Goal: Task Accomplishment & Management: Manage account settings

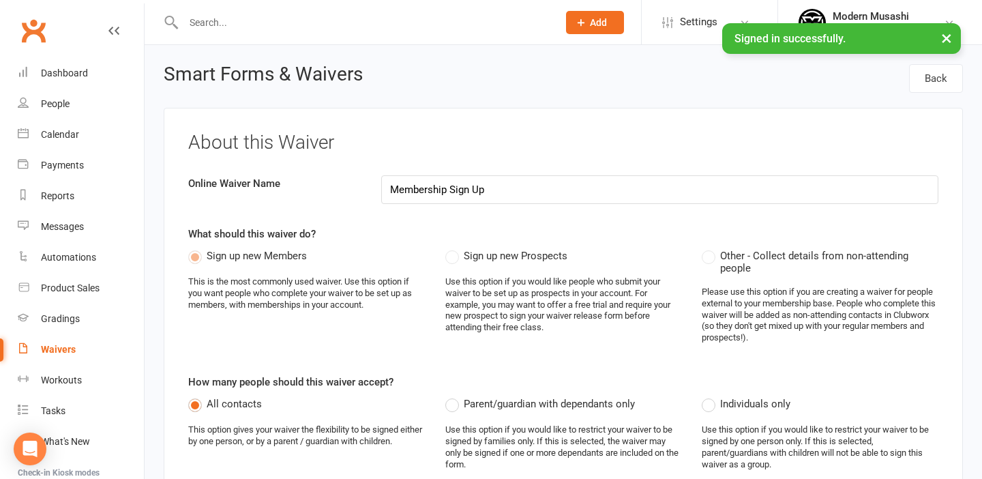
click at [947, 42] on li "Modern Musashi Modern Musashi Wollongong Signed in as: Modern Musashi Wollongon…" at bounding box center [880, 22] width 205 height 44
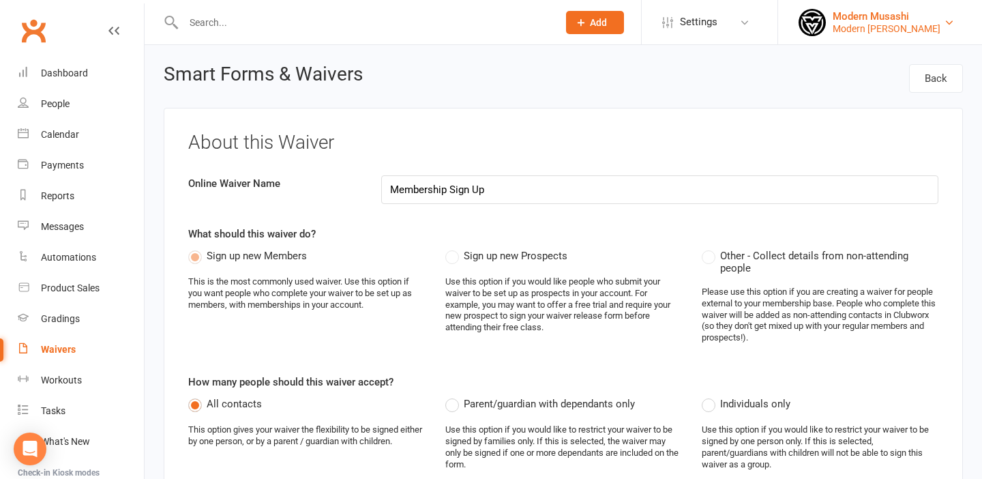
click at [861, 20] on div "Modern Musashi" at bounding box center [887, 16] width 108 height 12
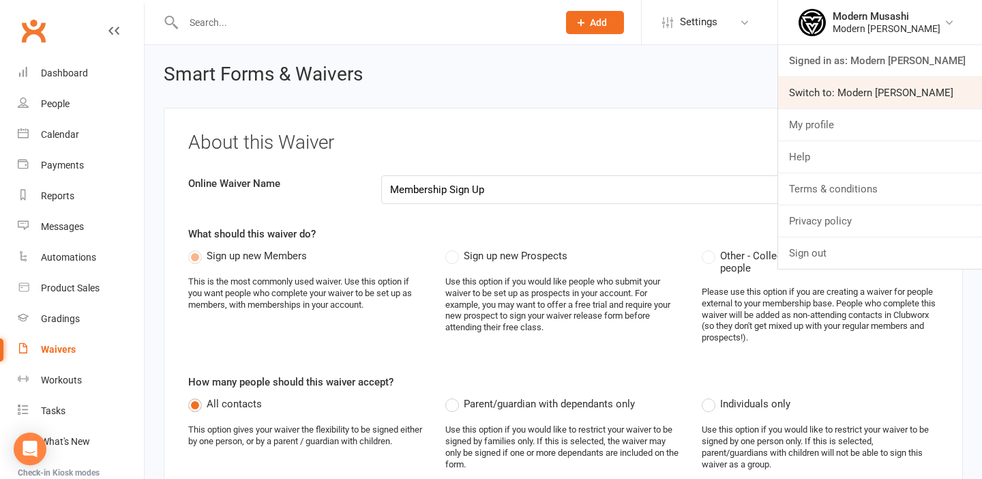
click at [861, 91] on link "Switch to: Modern [PERSON_NAME]" at bounding box center [880, 92] width 204 height 31
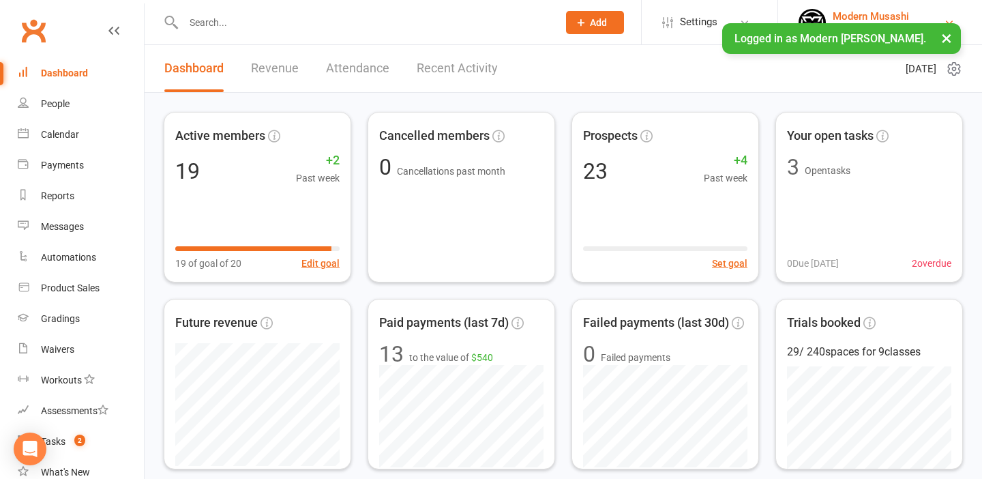
click at [870, 18] on div "Modern Musashi" at bounding box center [887, 16] width 108 height 12
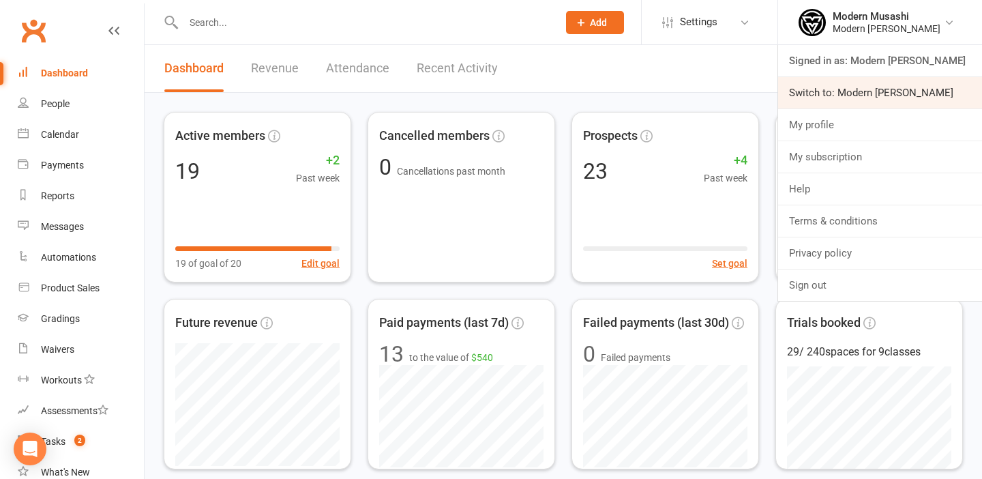
click at [859, 90] on link "Switch to: Modern Musashi Wollongong" at bounding box center [880, 92] width 204 height 31
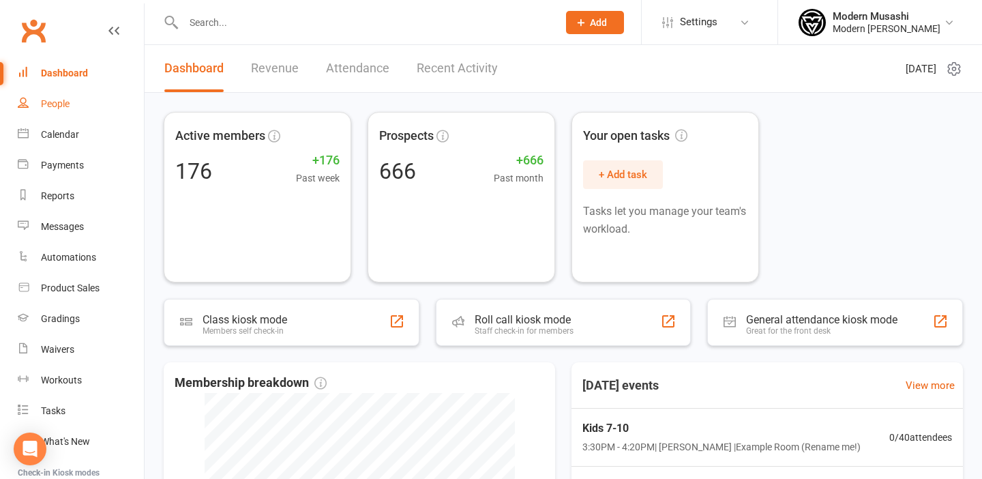
click at [55, 108] on div "People" at bounding box center [55, 103] width 29 height 11
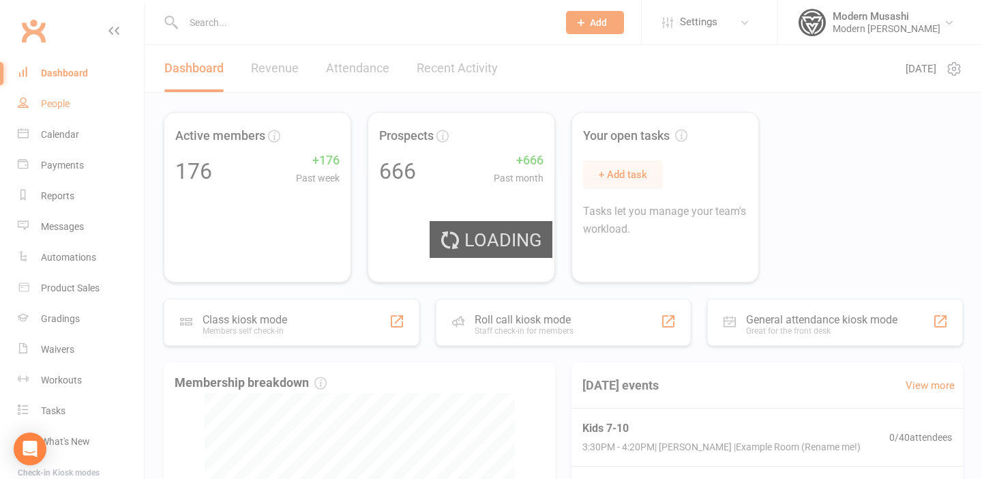
select select "50"
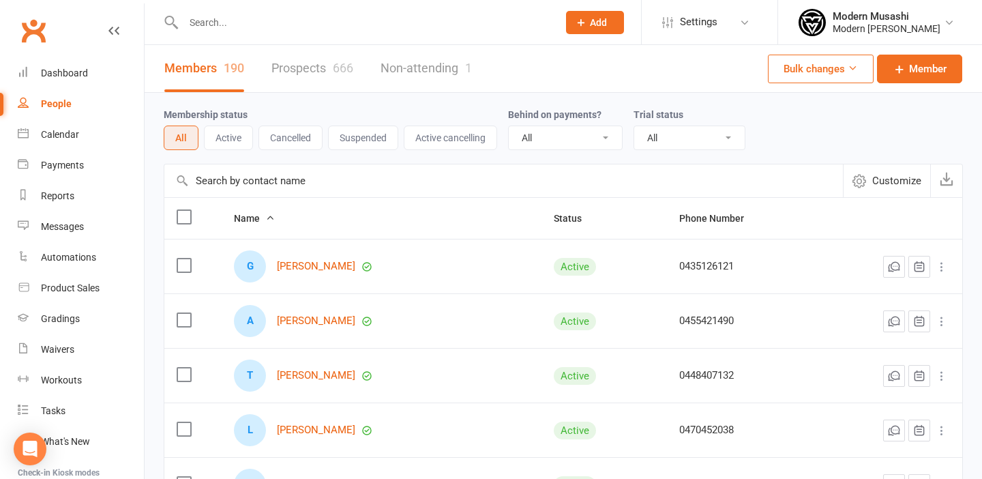
click at [187, 19] on input "text" at bounding box center [363, 22] width 369 height 19
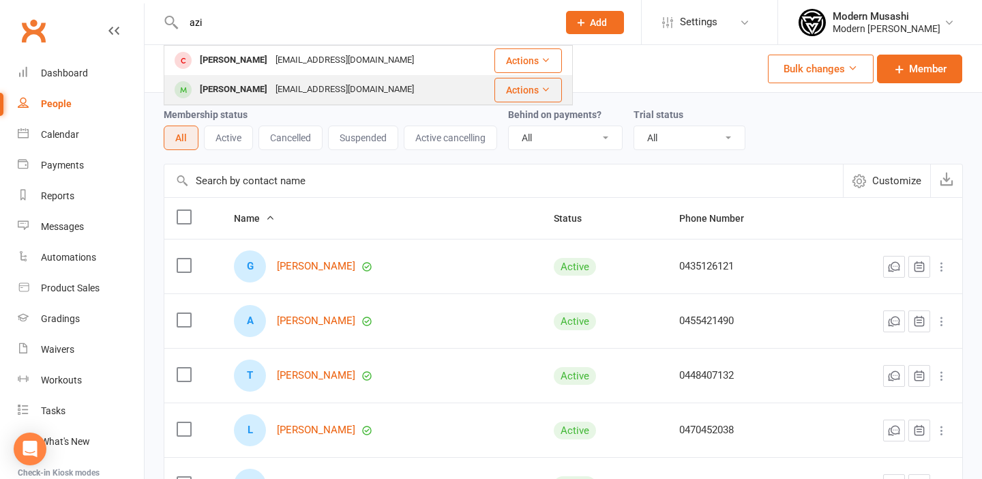
type input "azi"
click at [216, 82] on div "[PERSON_NAME]" at bounding box center [234, 90] width 76 height 20
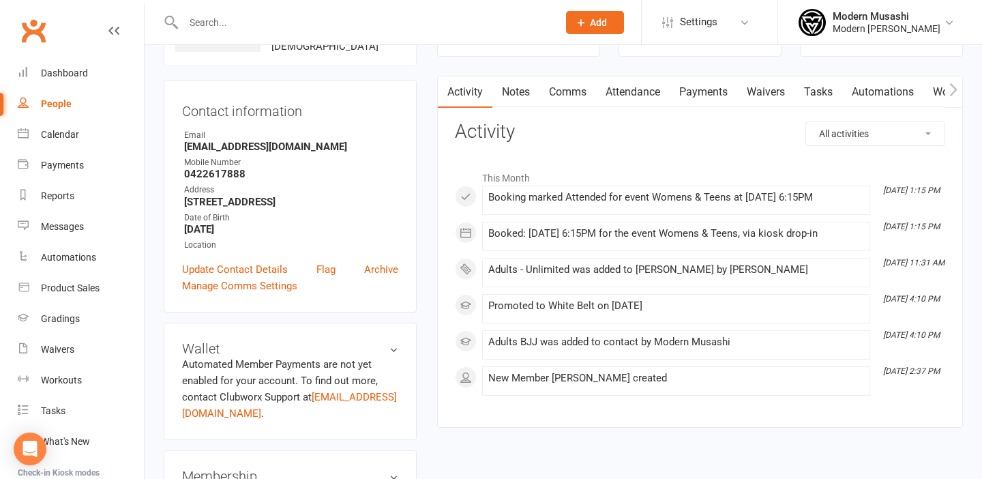
scroll to position [139, 0]
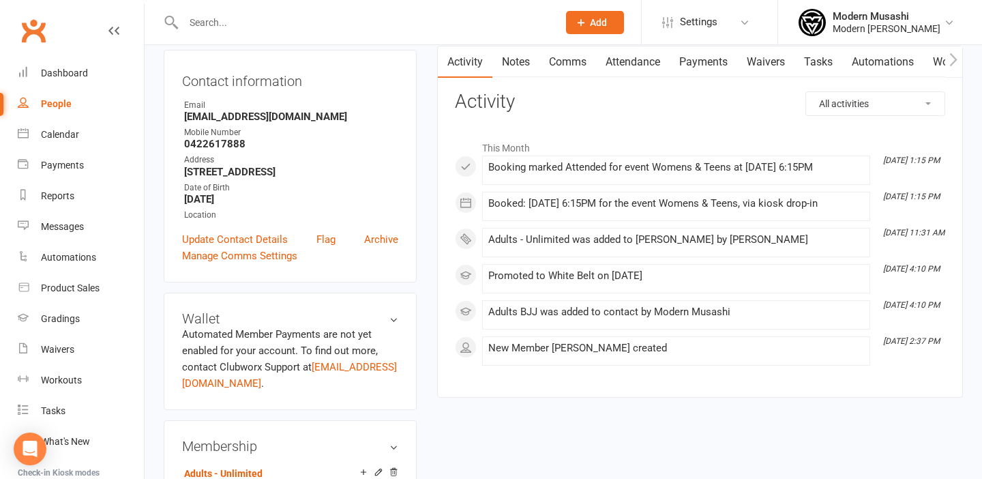
click at [713, 59] on link "Payments" at bounding box center [704, 61] width 68 height 31
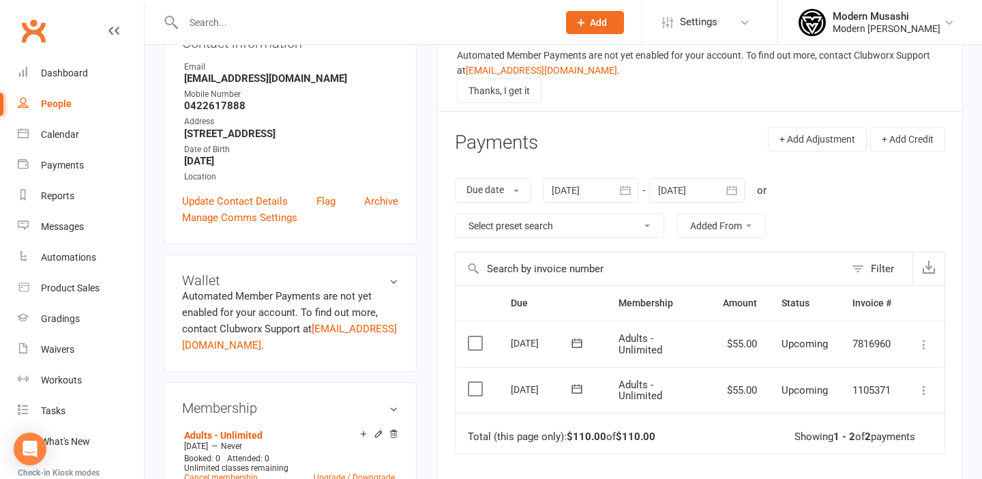
scroll to position [175, 0]
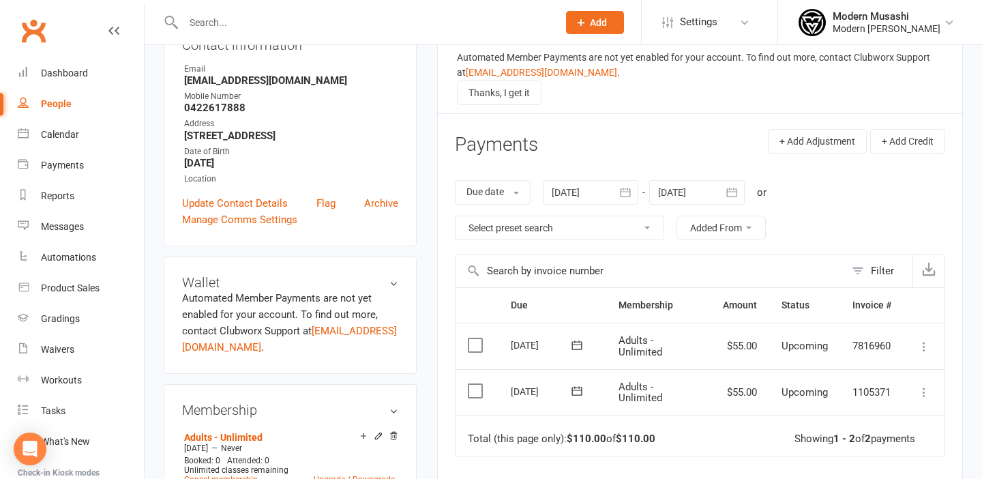
click at [610, 188] on div at bounding box center [590, 192] width 95 height 25
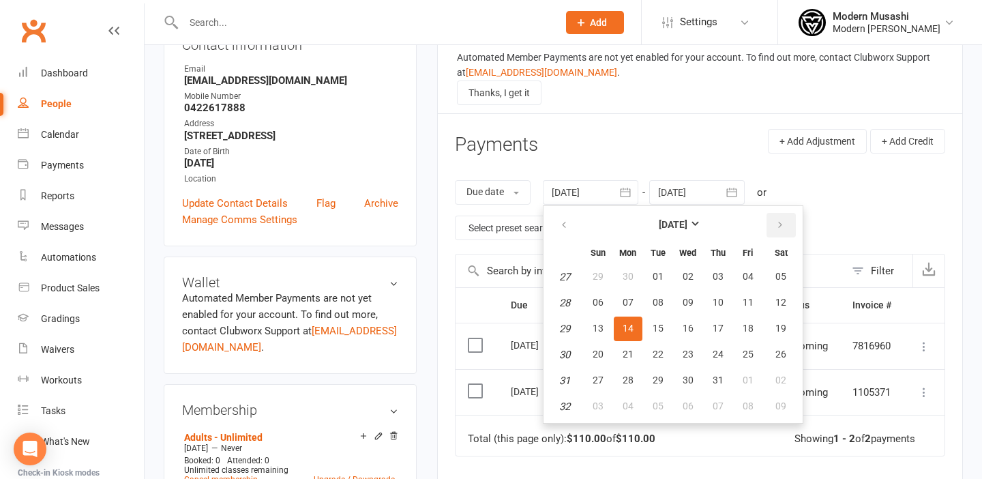
click at [778, 220] on icon "button" at bounding box center [780, 225] width 10 height 11
click at [748, 273] on span "05" at bounding box center [748, 276] width 11 height 11
type input "[DATE]"
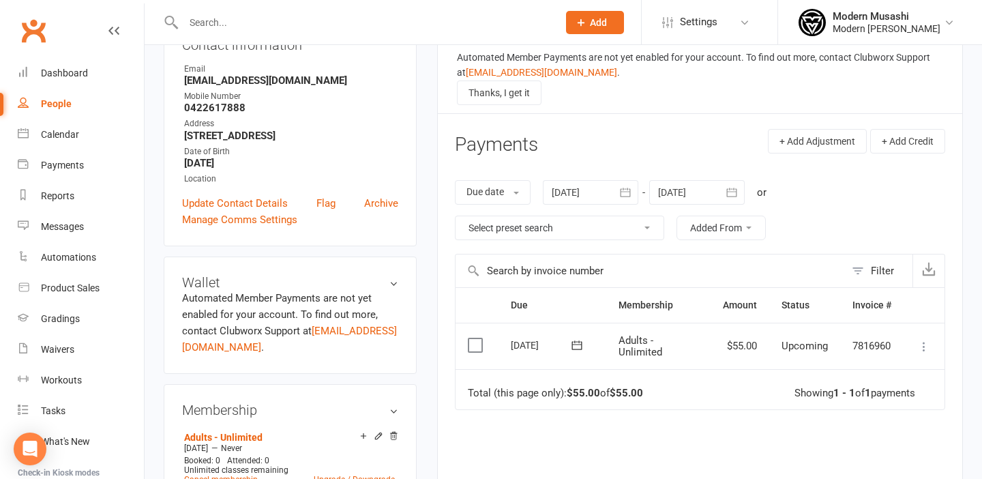
click at [698, 191] on div at bounding box center [696, 192] width 95 height 25
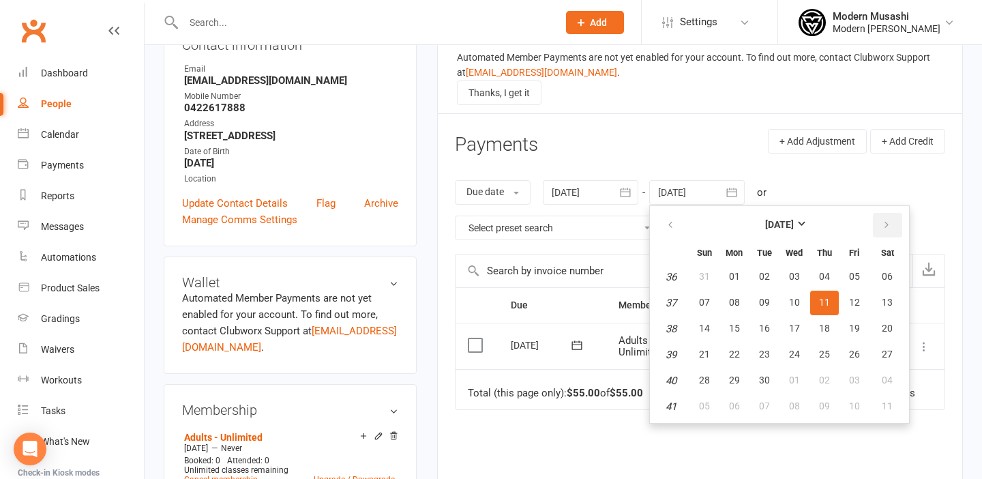
click at [888, 220] on icon "button" at bounding box center [887, 225] width 10 height 11
click at [856, 376] on span "31" at bounding box center [854, 379] width 11 height 11
type input "[DATE]"
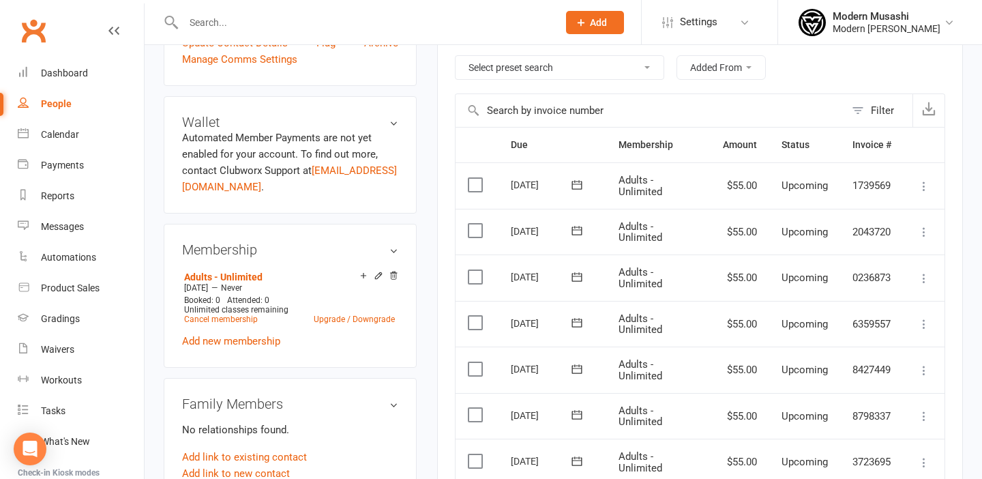
scroll to position [323, 0]
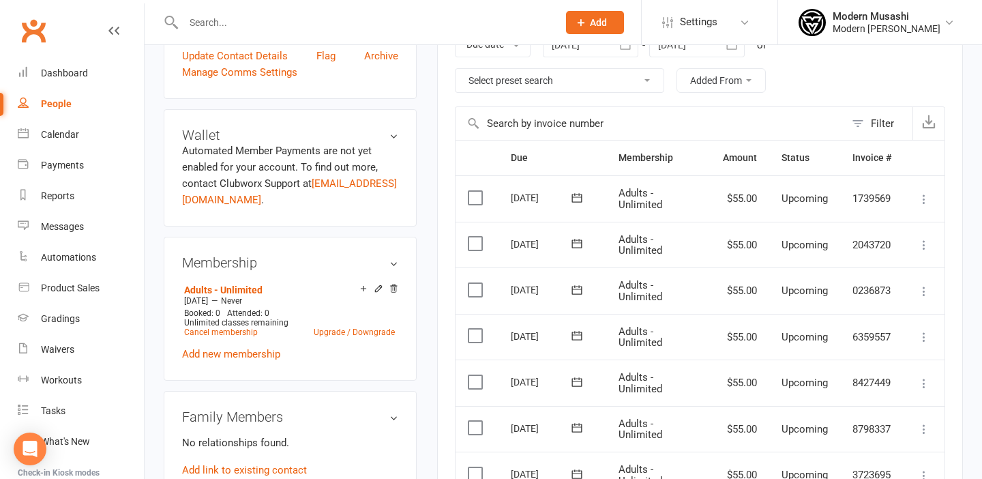
click at [477, 198] on label at bounding box center [477, 198] width 18 height 14
click at [477, 191] on input "checkbox" at bounding box center [472, 191] width 9 height 0
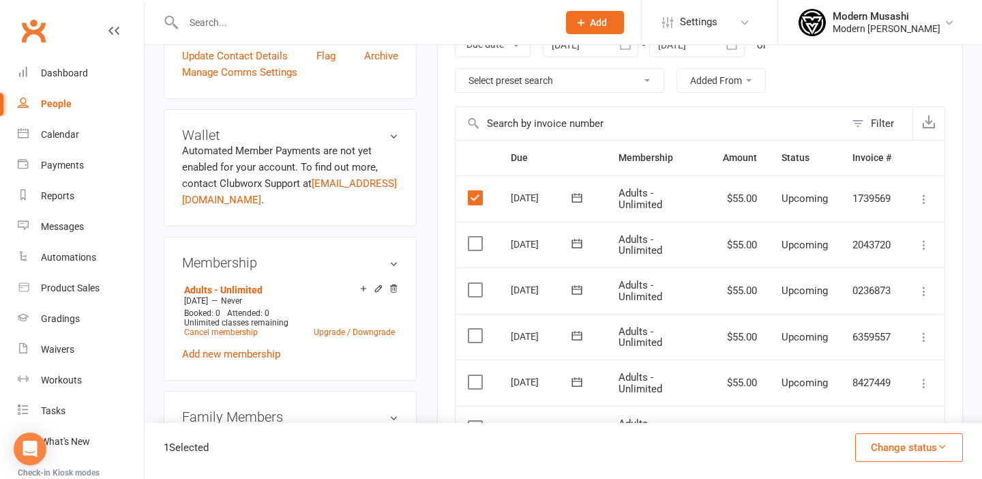
click at [475, 243] on label at bounding box center [477, 244] width 18 height 14
click at [475, 237] on input "checkbox" at bounding box center [472, 237] width 9 height 0
click at [476, 286] on label at bounding box center [477, 290] width 18 height 14
click at [476, 283] on input "checkbox" at bounding box center [472, 283] width 9 height 0
click at [477, 340] on label at bounding box center [477, 336] width 18 height 14
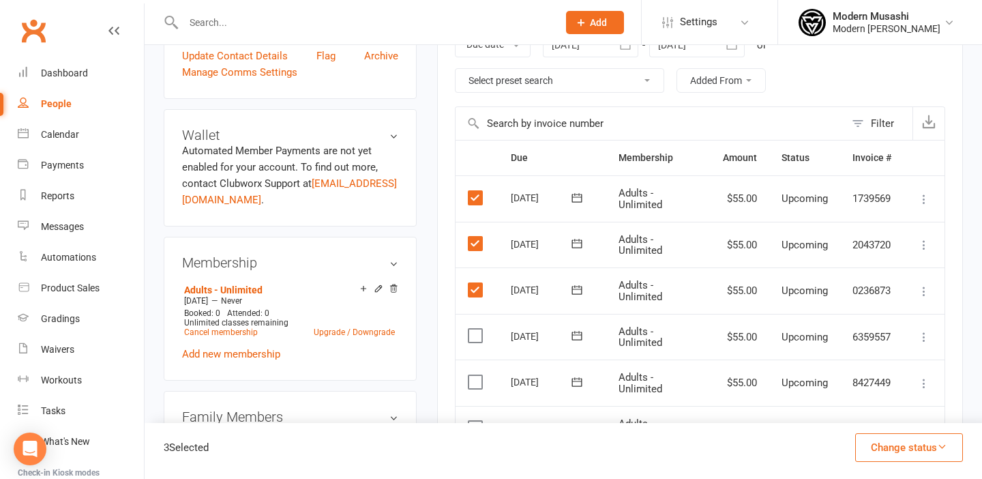
click at [477, 329] on input "checkbox" at bounding box center [472, 329] width 9 height 0
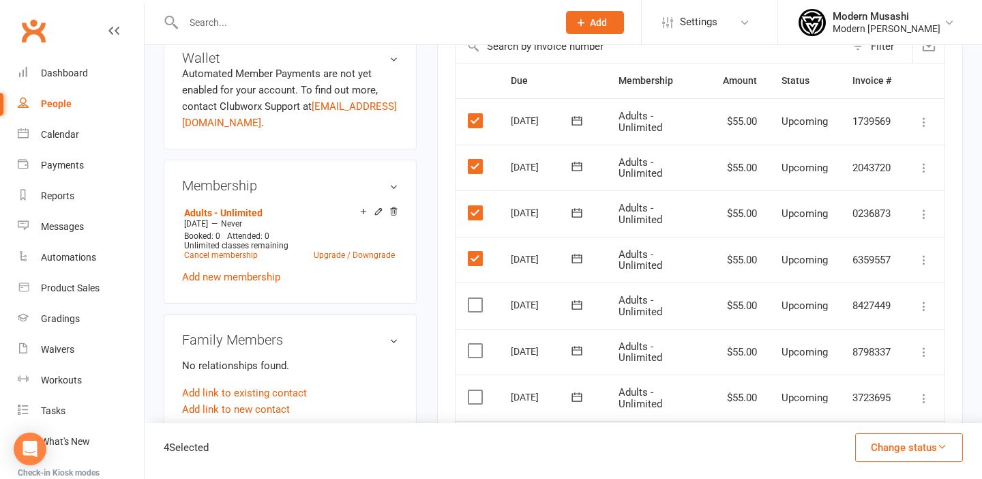
scroll to position [436, 0]
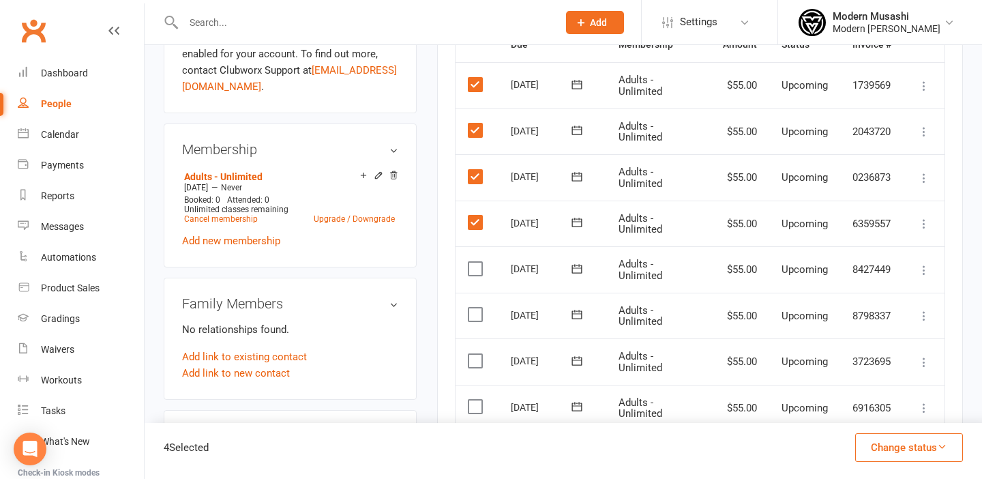
click at [474, 265] on label at bounding box center [477, 269] width 18 height 14
click at [474, 262] on input "checkbox" at bounding box center [472, 262] width 9 height 0
click at [476, 309] on label at bounding box center [477, 315] width 18 height 14
click at [476, 308] on input "checkbox" at bounding box center [472, 308] width 9 height 0
click at [476, 356] on label at bounding box center [477, 361] width 18 height 14
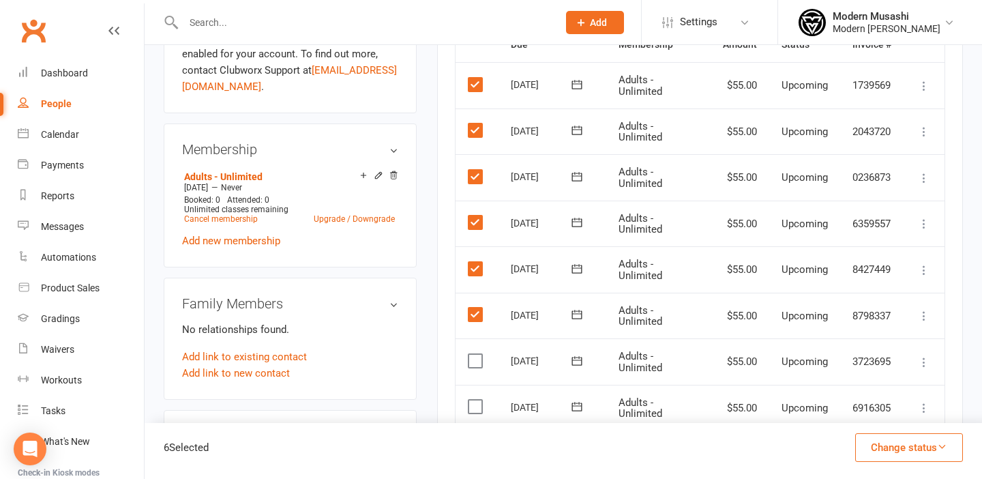
click at [476, 354] on input "checkbox" at bounding box center [472, 354] width 9 height 0
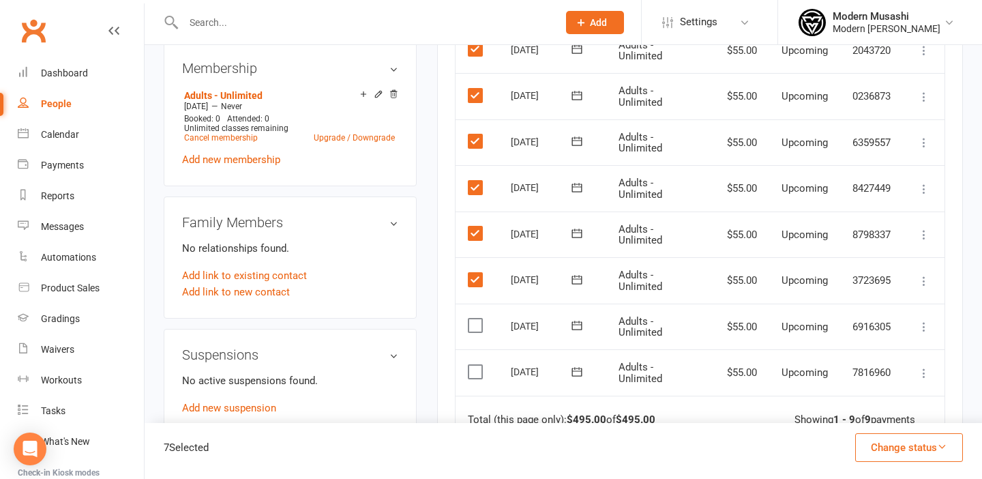
scroll to position [535, 0]
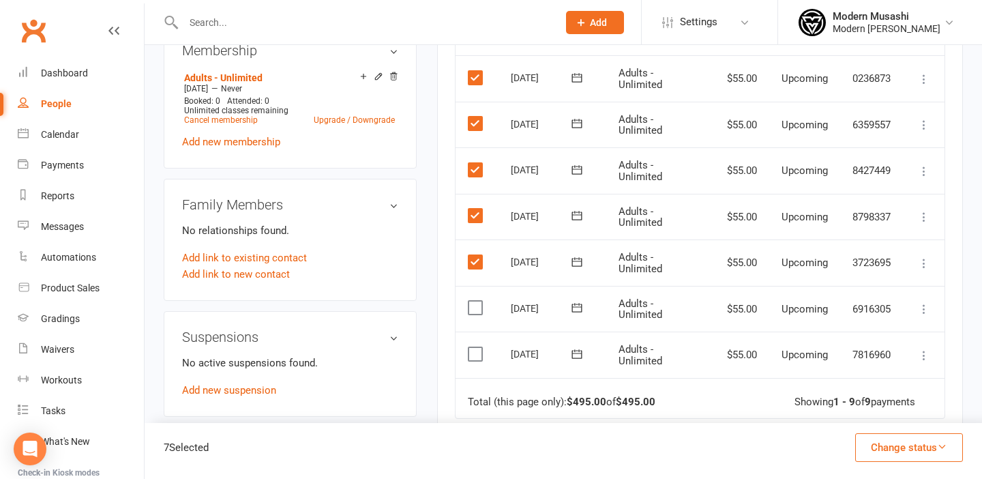
click at [472, 307] on label at bounding box center [477, 308] width 18 height 14
click at [472, 301] on input "checkbox" at bounding box center [472, 301] width 9 height 0
click at [479, 350] on label at bounding box center [477, 354] width 18 height 14
click at [477, 347] on input "checkbox" at bounding box center [472, 347] width 9 height 0
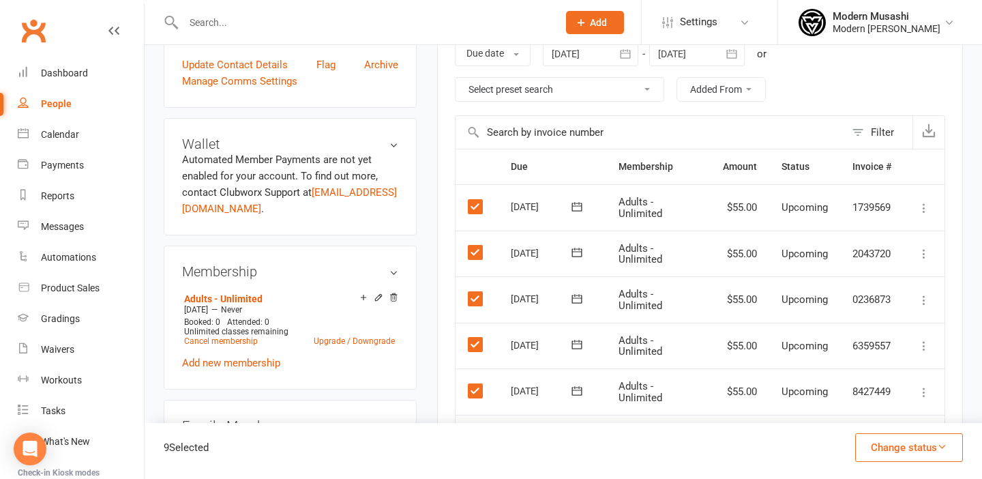
scroll to position [290, 0]
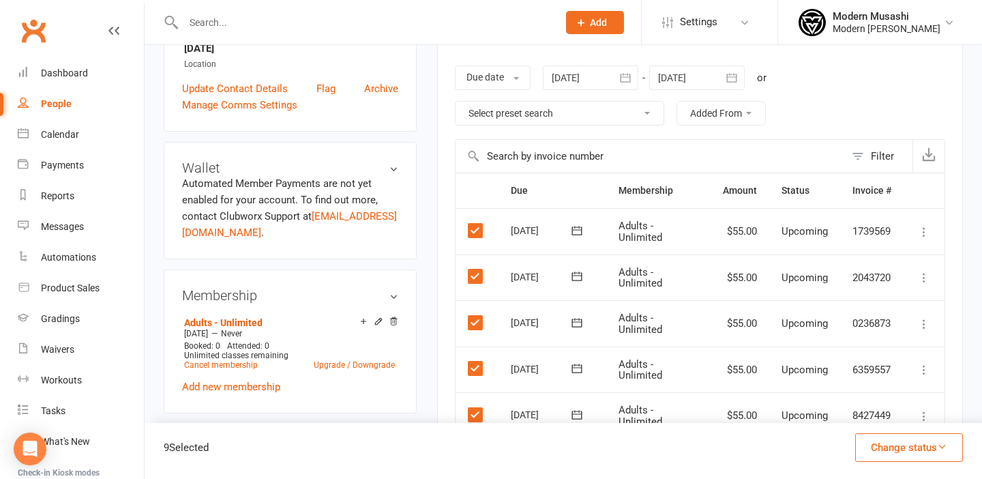
click at [926, 231] on icon at bounding box center [924, 232] width 14 height 14
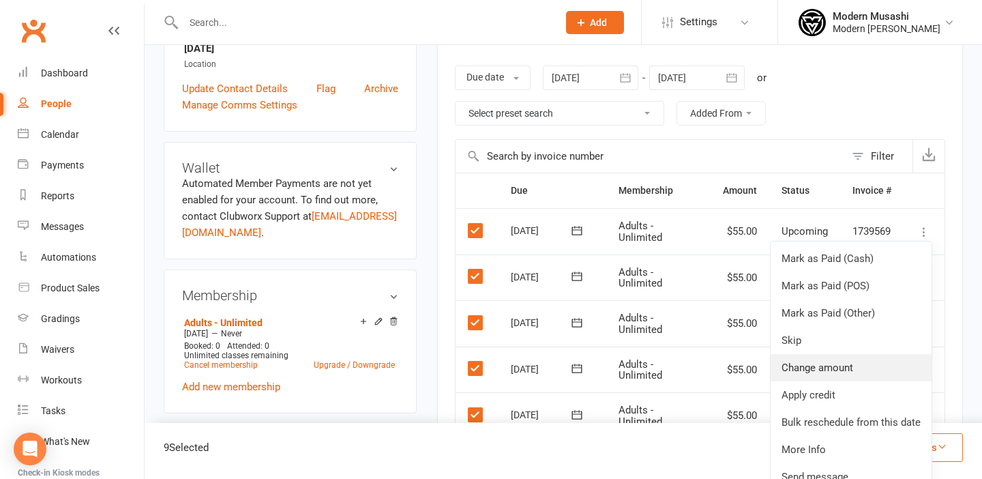
click at [823, 361] on link "Change amount" at bounding box center [851, 367] width 161 height 27
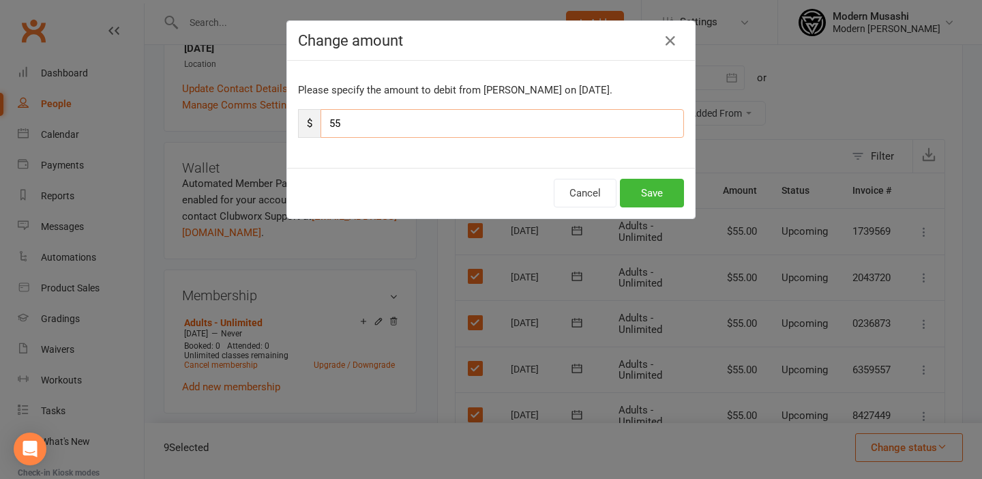
click at [413, 125] on input "55" at bounding box center [503, 123] width 364 height 29
type input "5"
click at [651, 196] on button "Save" at bounding box center [652, 193] width 64 height 29
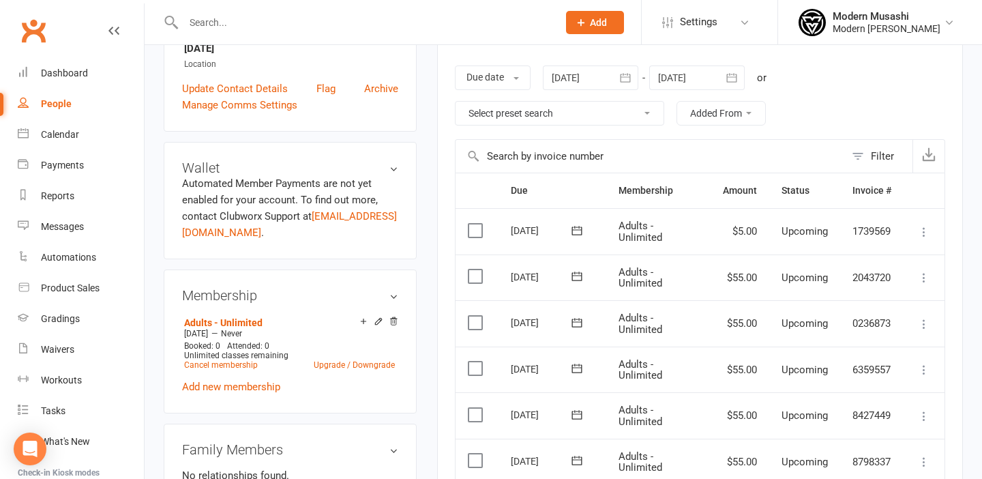
click at [923, 276] on icon at bounding box center [924, 278] width 14 height 14
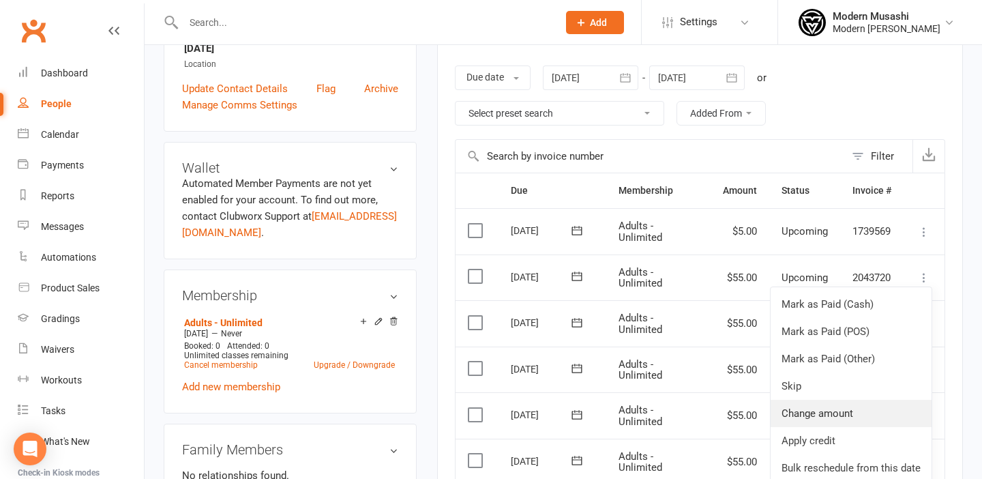
click at [807, 418] on link "Change amount" at bounding box center [851, 413] width 161 height 27
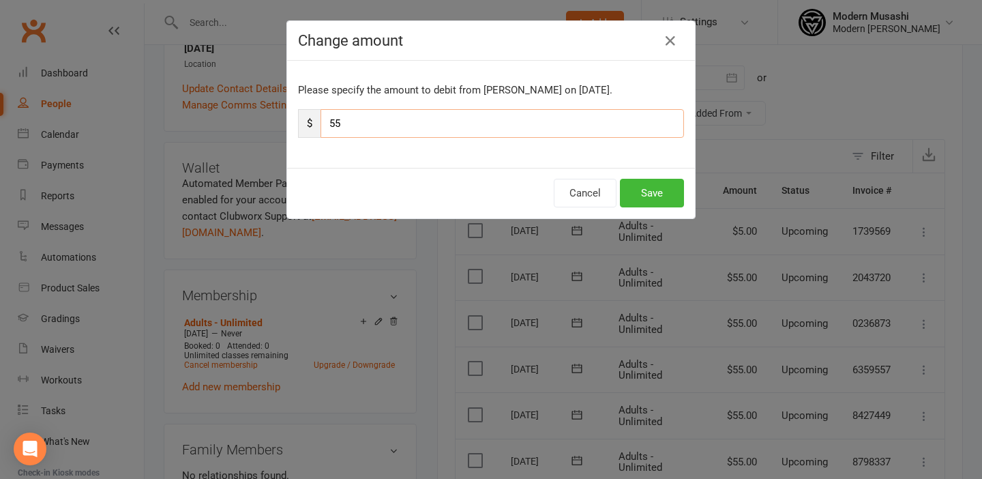
click at [524, 133] on input "55" at bounding box center [503, 123] width 364 height 29
type input "5"
click at [656, 190] on button "Save" at bounding box center [652, 193] width 64 height 29
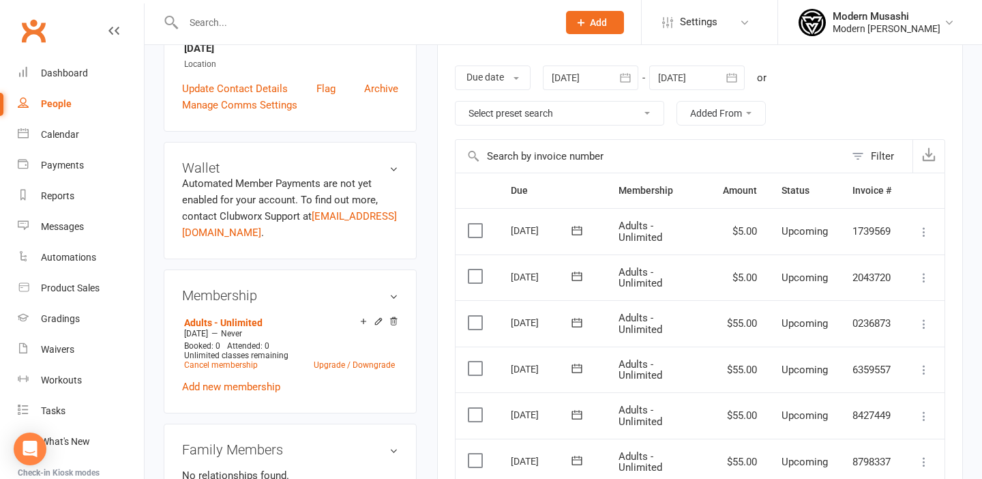
click at [923, 323] on icon at bounding box center [924, 324] width 14 height 14
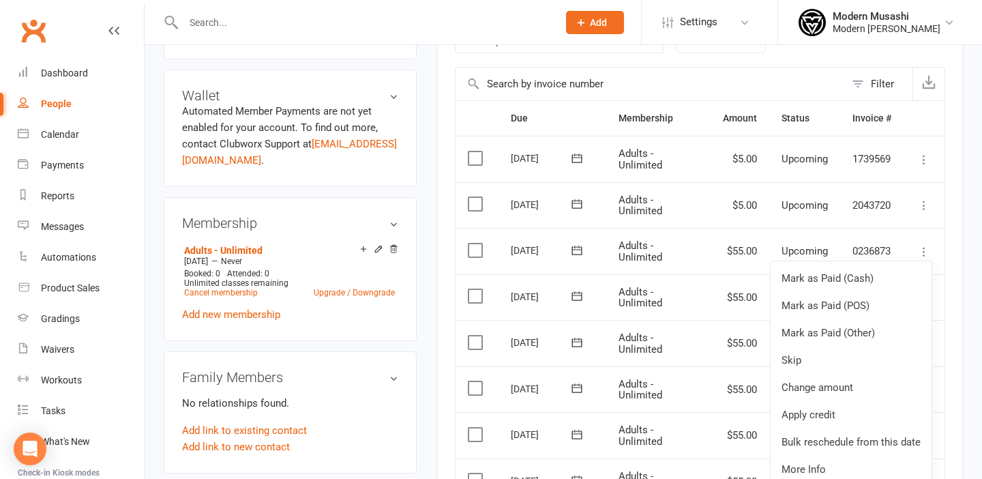
scroll to position [361, 0]
click at [803, 386] on link "Change amount" at bounding box center [851, 388] width 161 height 27
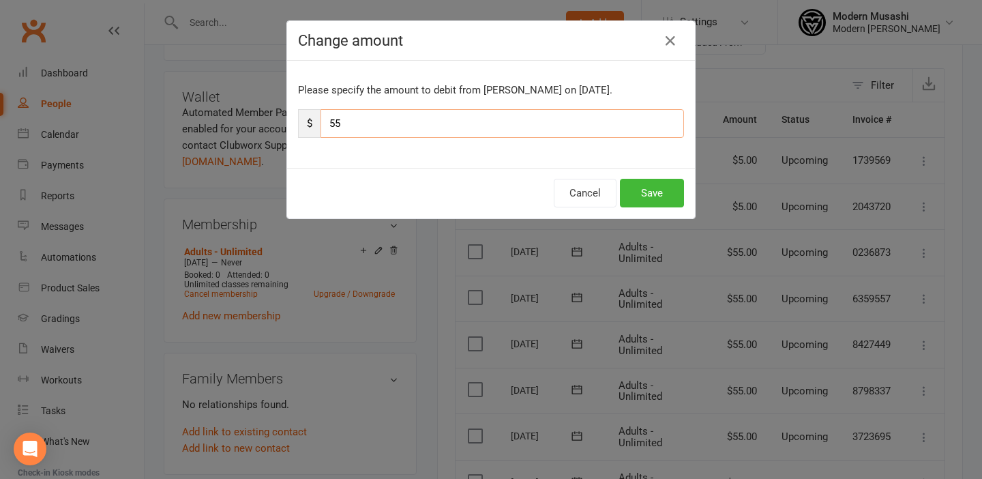
click at [570, 119] on input "55" at bounding box center [503, 123] width 364 height 29
type input "5"
click at [659, 194] on button "Save" at bounding box center [652, 193] width 64 height 29
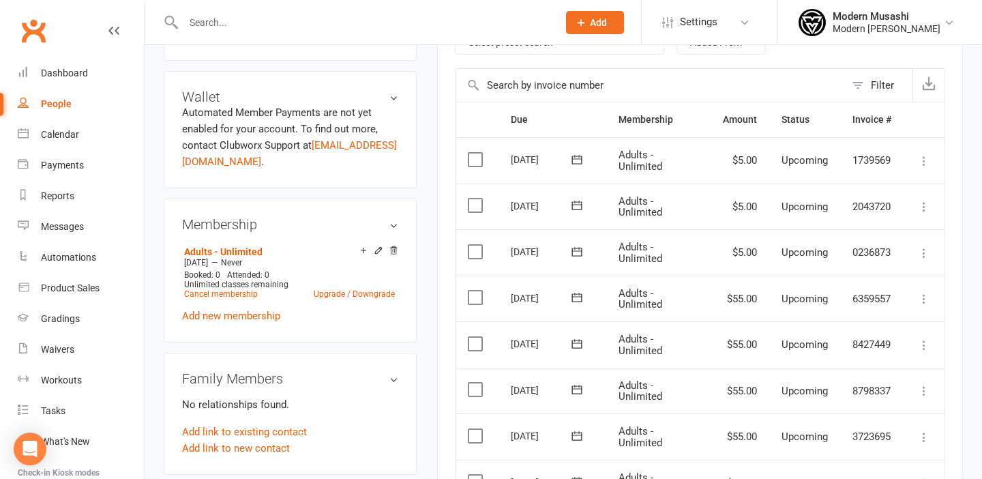
click at [922, 299] on icon at bounding box center [924, 299] width 14 height 14
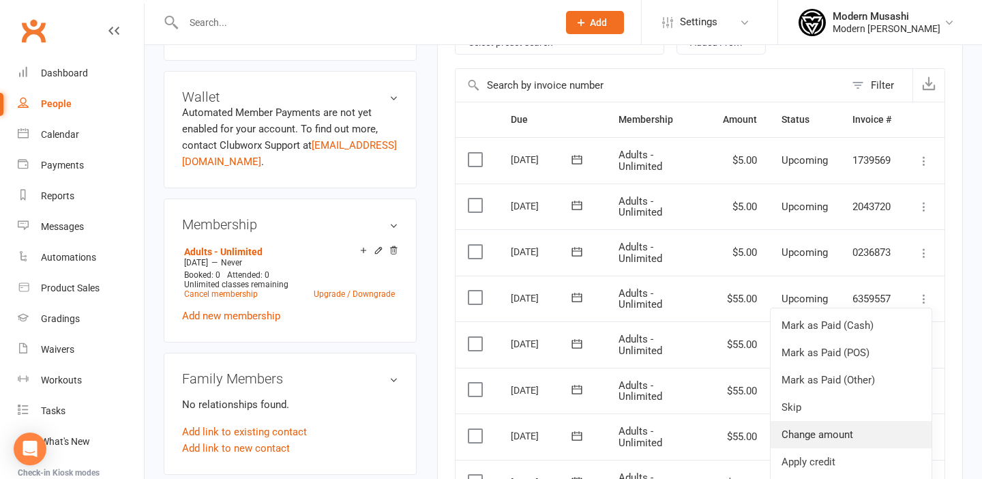
click at [827, 435] on link "Change amount" at bounding box center [851, 434] width 161 height 27
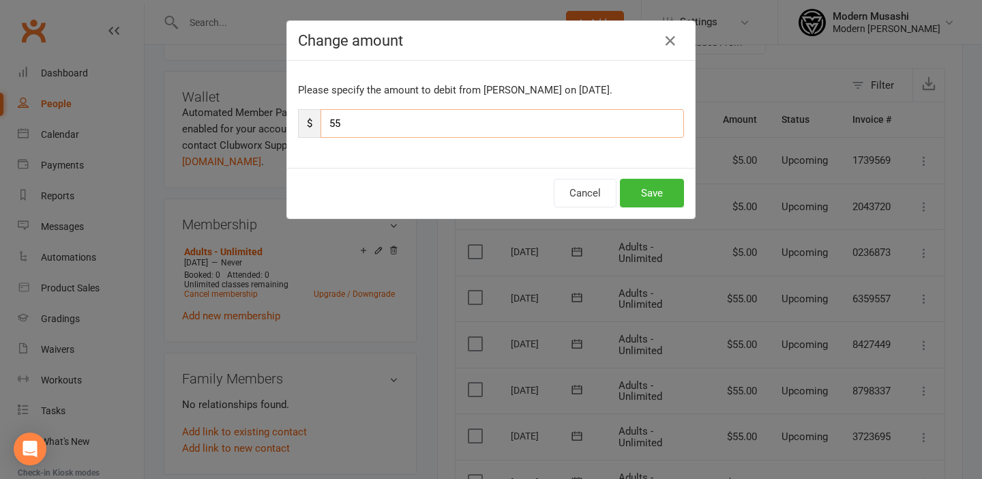
click at [582, 134] on input "55" at bounding box center [503, 123] width 364 height 29
type input "5"
click at [649, 182] on button "Save" at bounding box center [652, 193] width 64 height 29
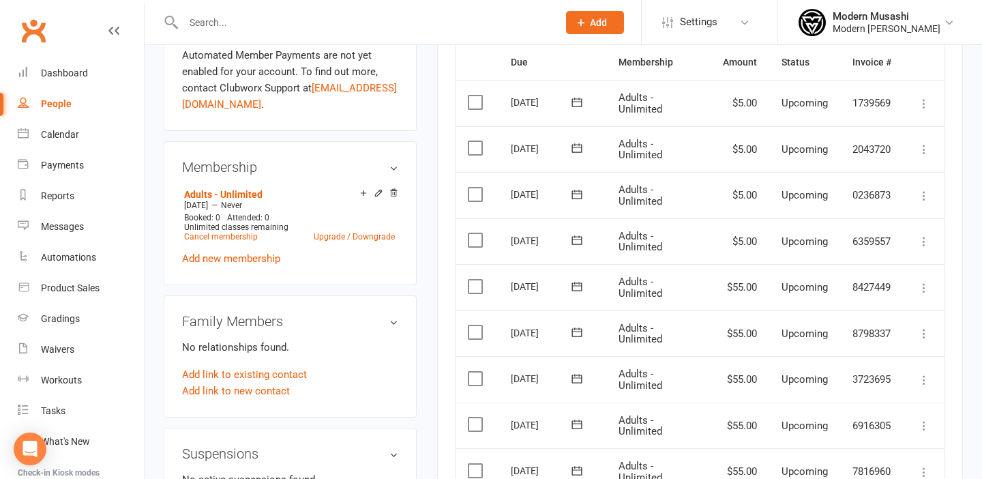
scroll to position [463, 0]
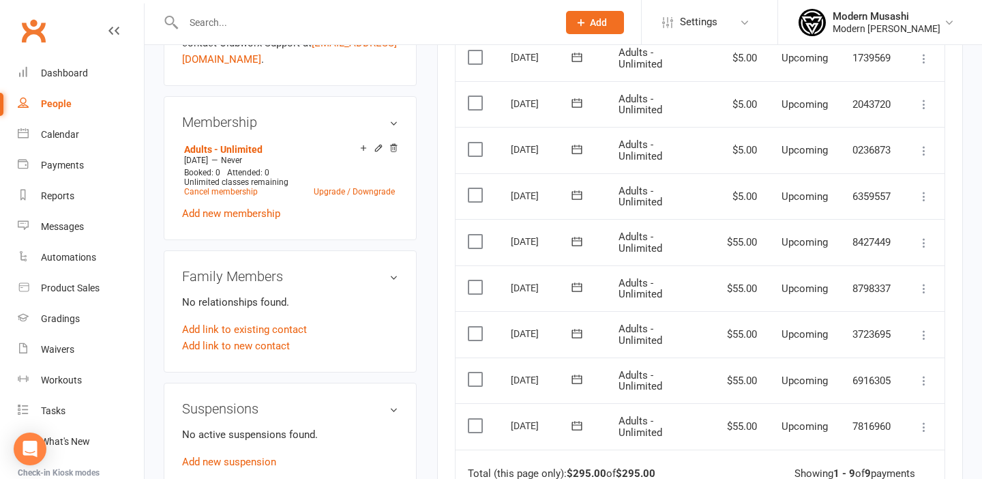
click at [923, 238] on icon at bounding box center [924, 243] width 14 height 14
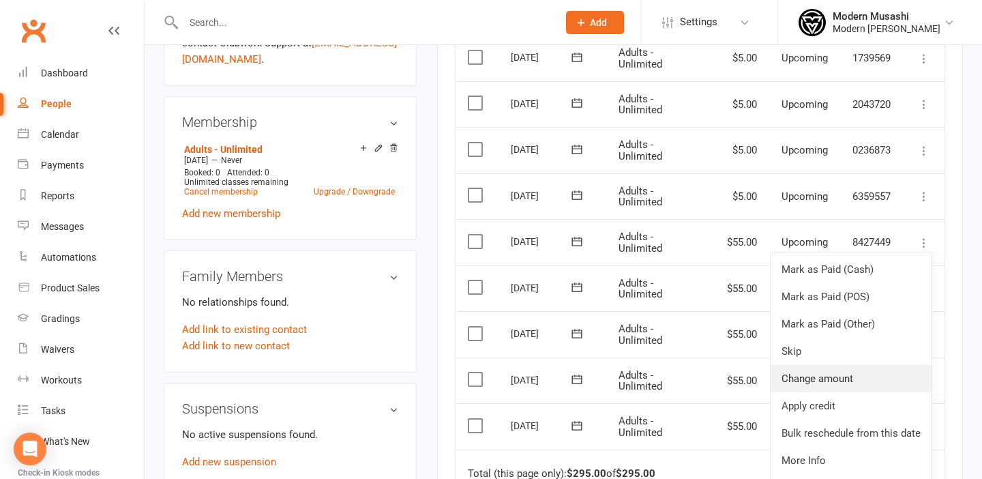
click at [842, 377] on link "Change amount" at bounding box center [851, 378] width 161 height 27
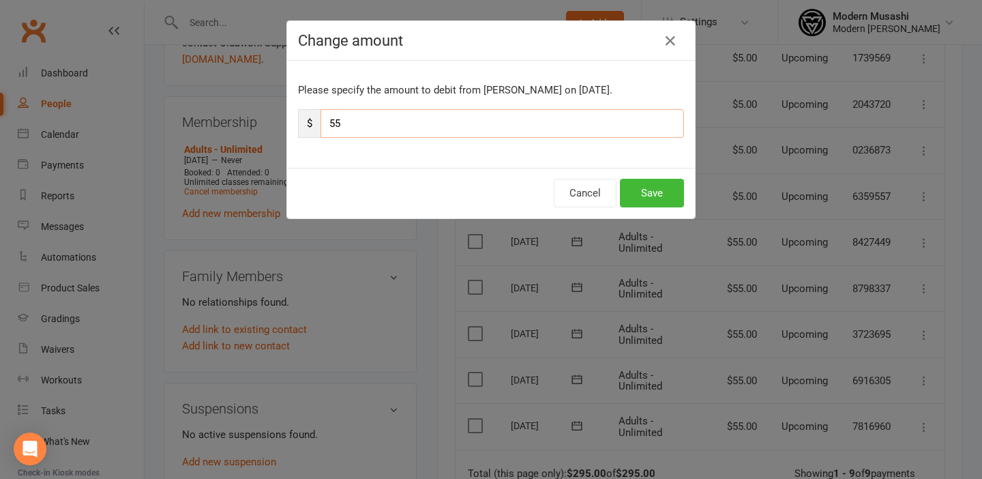
click at [608, 124] on input "55" at bounding box center [503, 123] width 364 height 29
type input "5"
click at [658, 188] on button "Save" at bounding box center [652, 193] width 64 height 29
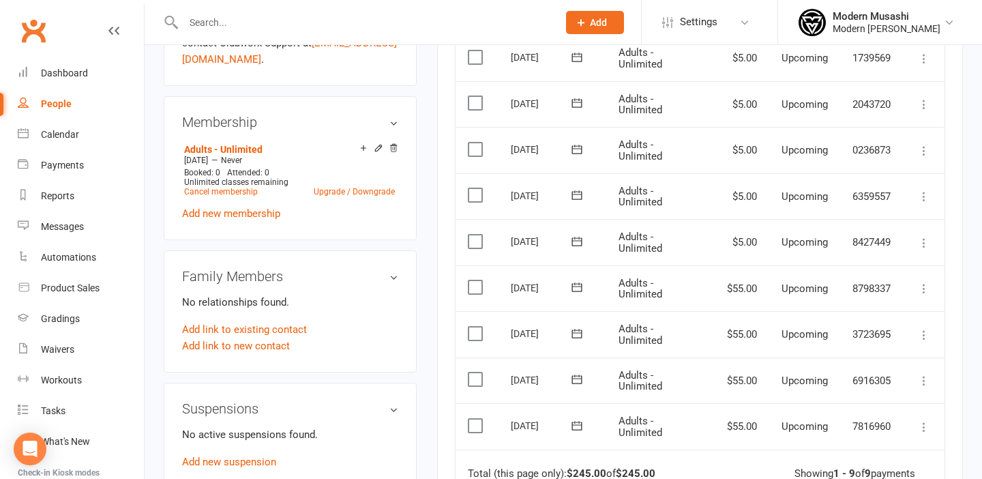
click at [923, 288] on icon at bounding box center [924, 289] width 14 height 14
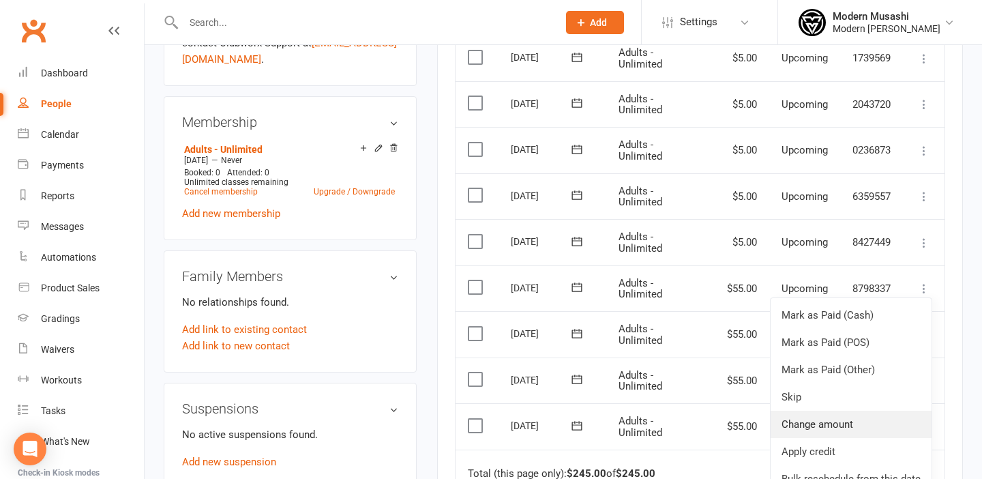
click at [814, 428] on link "Change amount" at bounding box center [851, 424] width 161 height 27
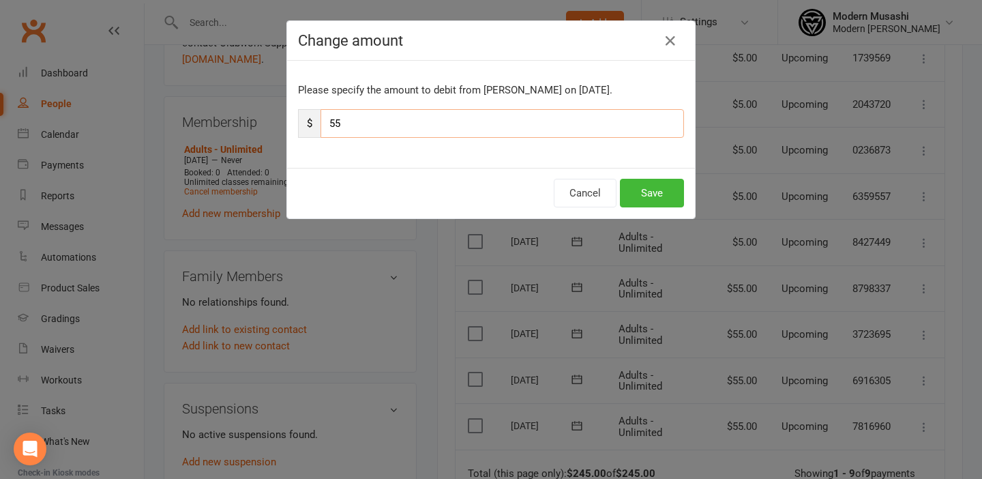
click at [617, 126] on input "55" at bounding box center [503, 123] width 364 height 29
type input "5"
click at [642, 192] on button "Save" at bounding box center [652, 193] width 64 height 29
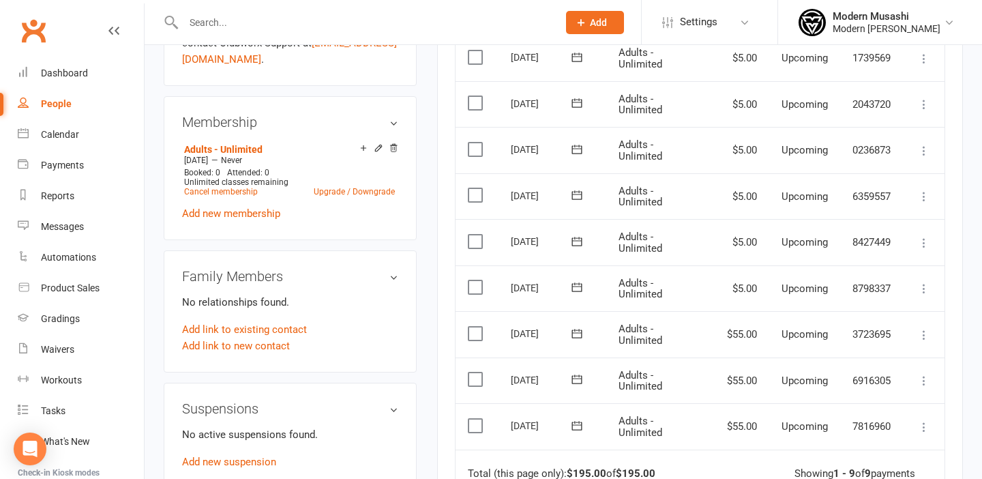
click at [925, 333] on icon at bounding box center [924, 335] width 14 height 14
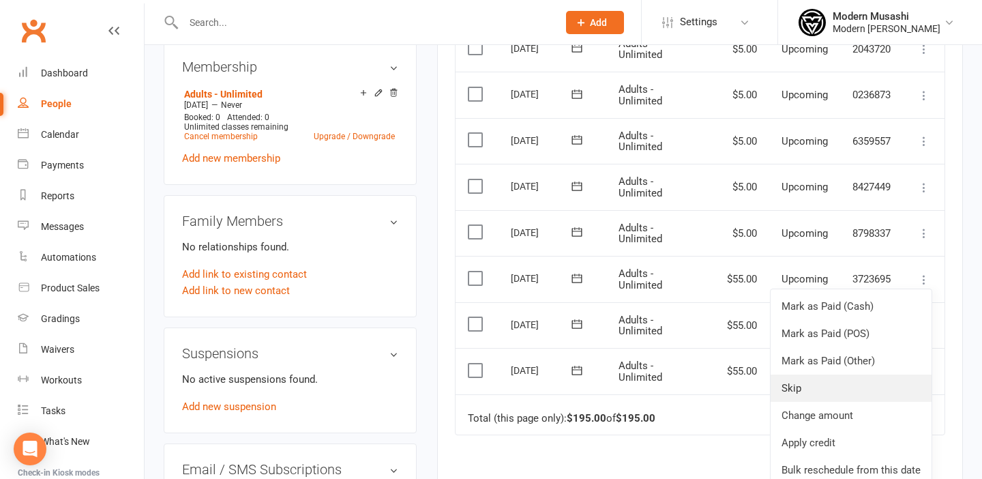
scroll to position [531, 0]
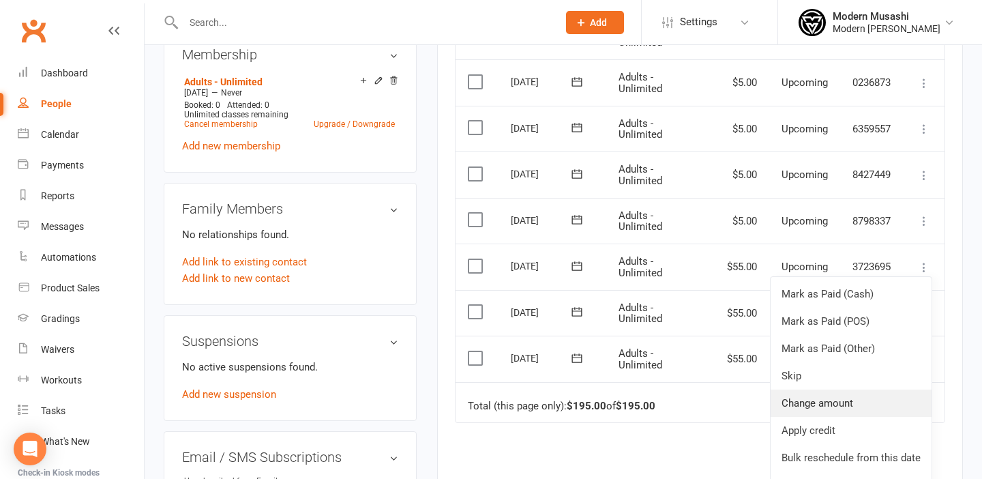
click at [850, 406] on link "Change amount" at bounding box center [851, 402] width 161 height 27
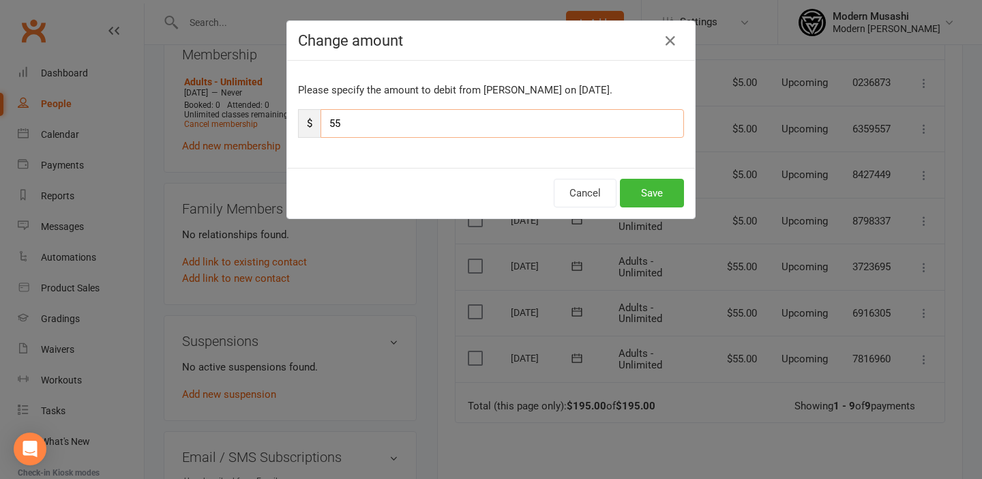
click at [589, 126] on input "55" at bounding box center [503, 123] width 364 height 29
type input "5"
click at [653, 188] on button "Save" at bounding box center [652, 193] width 64 height 29
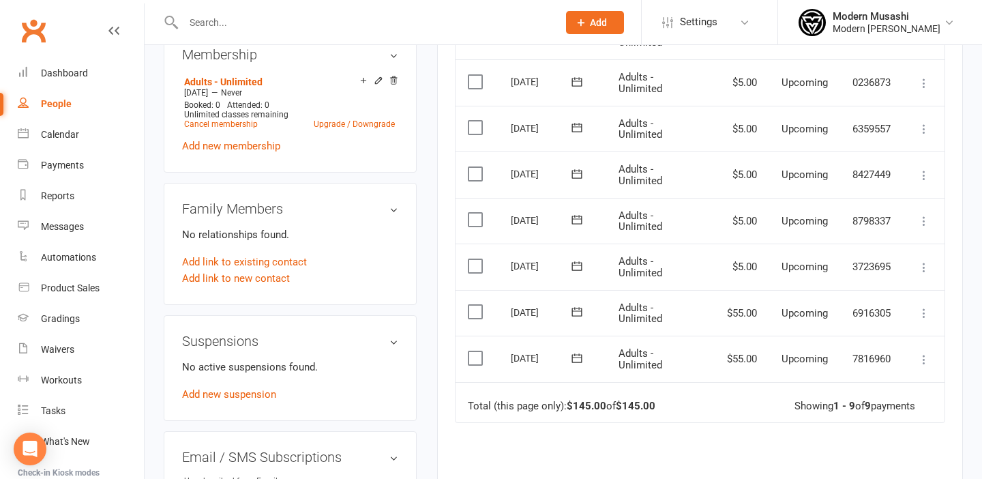
click at [925, 314] on icon at bounding box center [924, 313] width 14 height 14
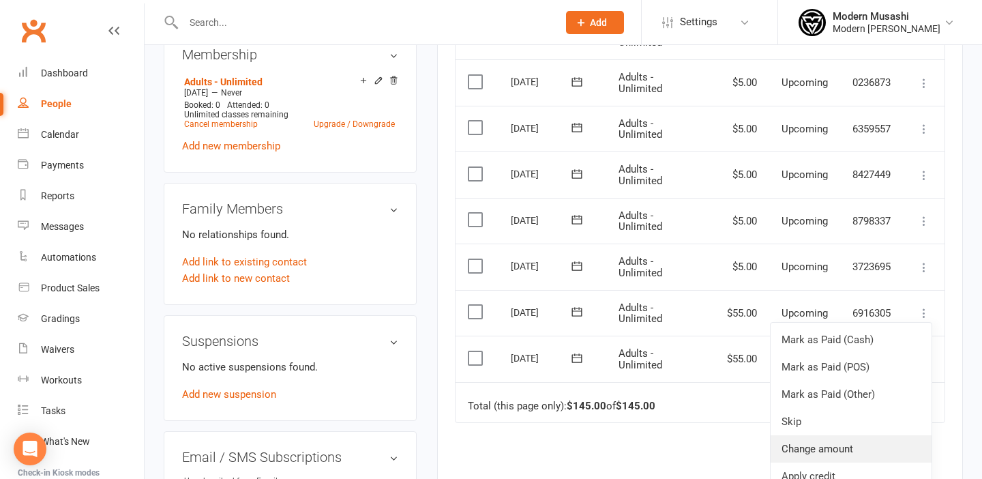
click at [848, 441] on link "Change amount" at bounding box center [851, 448] width 161 height 27
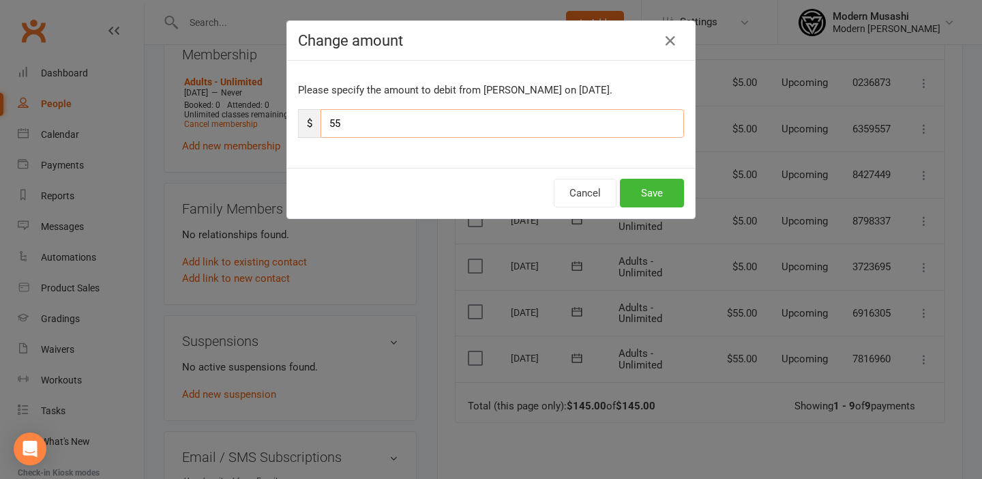
click at [606, 121] on input "55" at bounding box center [503, 123] width 364 height 29
type input "5"
click at [662, 192] on button "Save" at bounding box center [652, 193] width 64 height 29
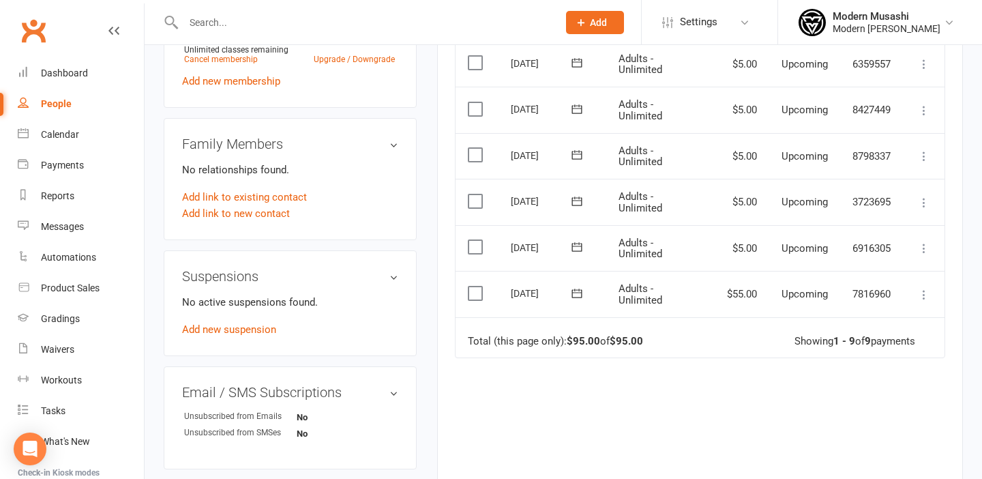
scroll to position [616, 0]
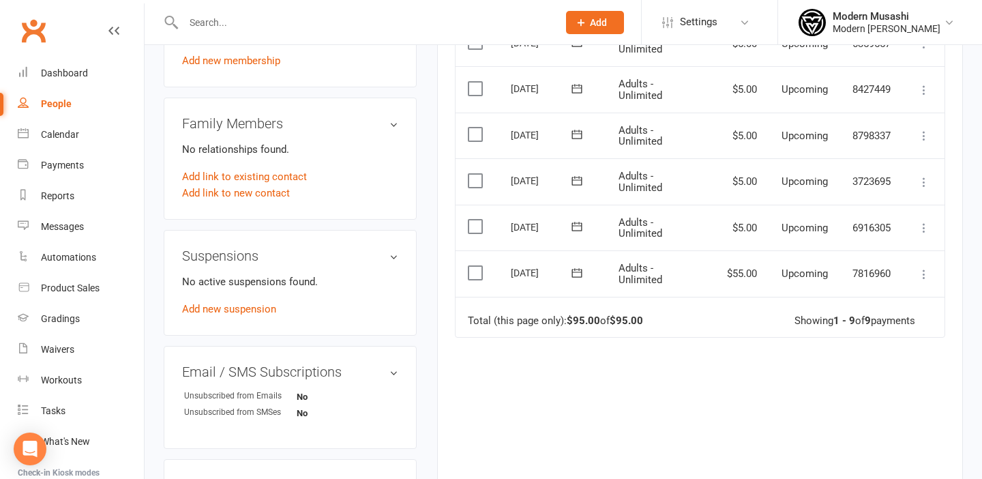
click at [926, 271] on icon at bounding box center [924, 274] width 14 height 14
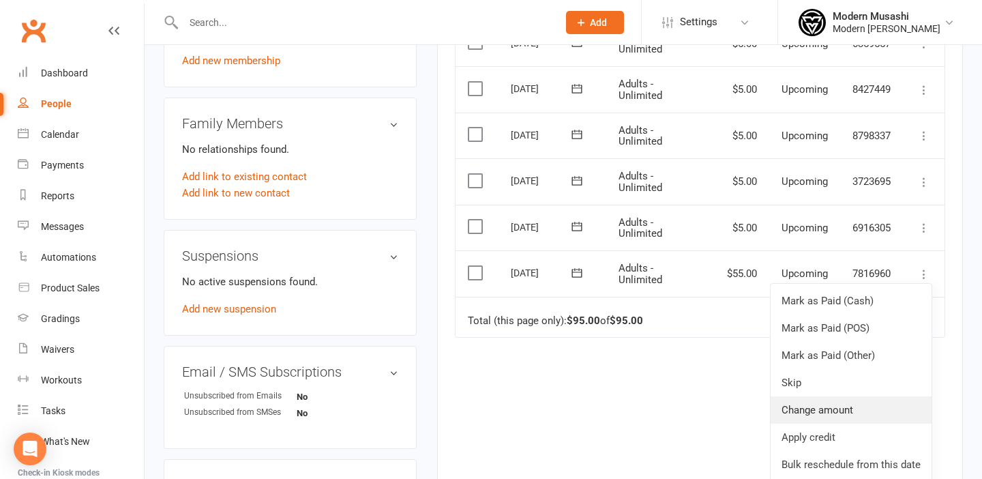
click at [844, 414] on link "Change amount" at bounding box center [851, 409] width 161 height 27
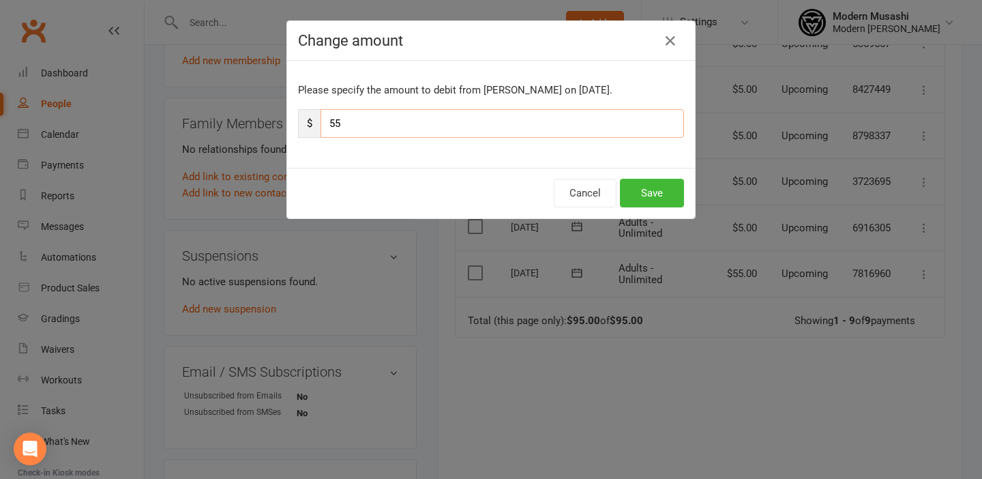
click at [641, 130] on input "55" at bounding box center [503, 123] width 364 height 29
type input "5"
click at [655, 188] on button "Save" at bounding box center [652, 193] width 64 height 29
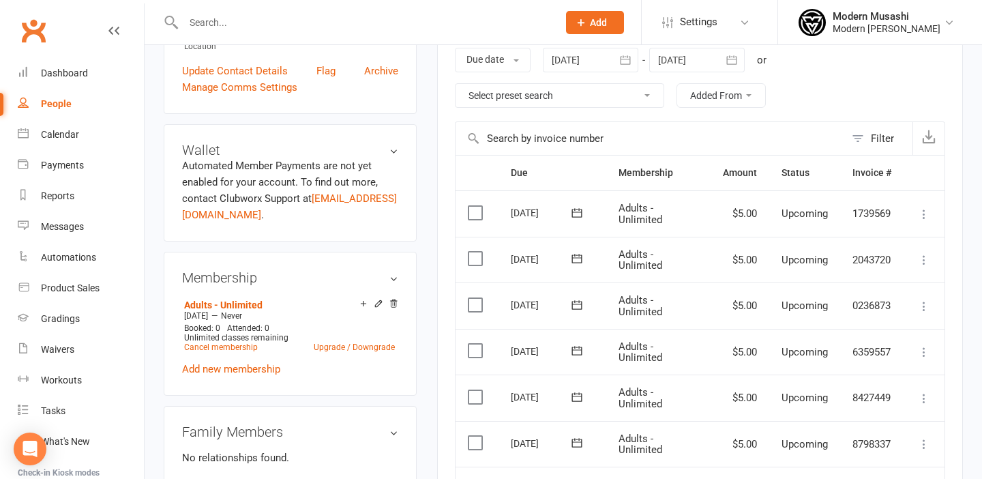
scroll to position [0, 0]
